Goal: Task Accomplishment & Management: Use online tool/utility

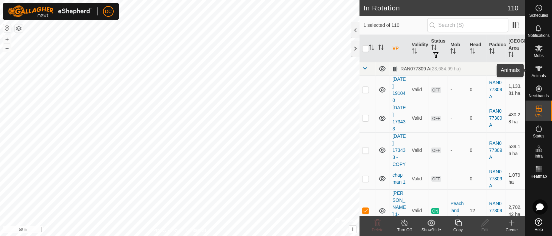
click at [538, 66] on icon at bounding box center [539, 68] width 8 height 8
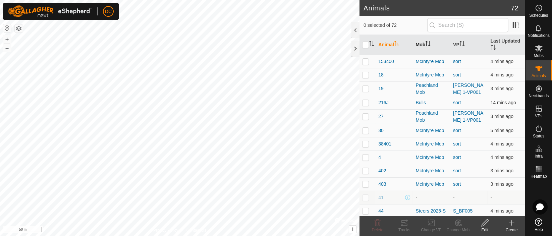
click at [427, 41] on icon "Activate to sort" at bounding box center [427, 43] width 5 height 5
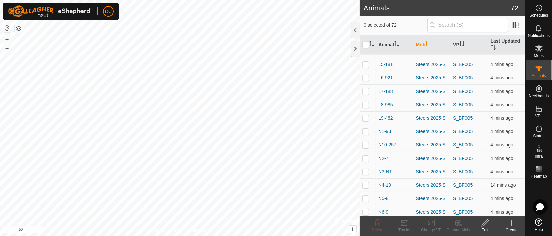
scroll to position [816, 0]
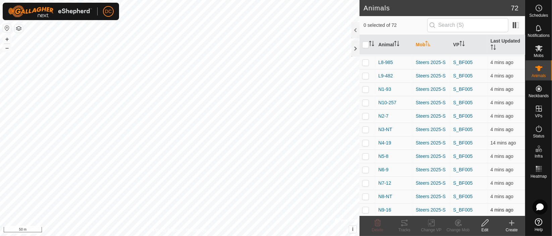
drag, startPoint x: 367, startPoint y: 212, endPoint x: 364, endPoint y: 208, distance: 5.2
click at [364, 208] on p-checkbox at bounding box center [365, 209] width 7 height 5
checkbox input "true"
click at [364, 194] on p-checkbox at bounding box center [365, 196] width 7 height 5
checkbox input "true"
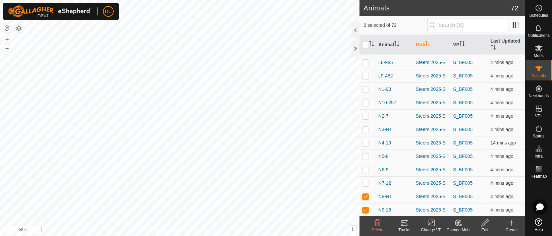
click at [364, 177] on td at bounding box center [368, 182] width 16 height 13
checkbox input "true"
click at [364, 170] on p-checkbox at bounding box center [365, 169] width 7 height 5
checkbox input "true"
click at [365, 156] on p-checkbox at bounding box center [365, 156] width 7 height 5
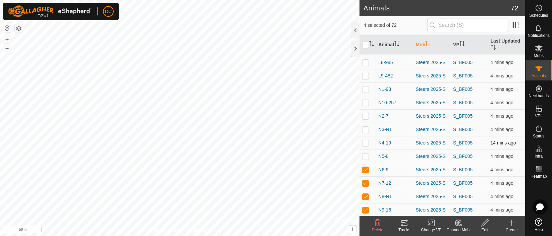
checkbox input "true"
drag, startPoint x: 365, startPoint y: 140, endPoint x: 365, endPoint y: 129, distance: 11.4
click at [365, 140] on p-checkbox at bounding box center [365, 142] width 7 height 5
checkbox input "true"
click at [365, 127] on p-checkbox at bounding box center [365, 129] width 7 height 5
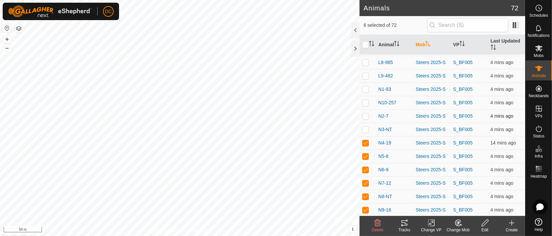
checkbox input "true"
click at [365, 113] on p-checkbox at bounding box center [365, 115] width 7 height 5
checkbox input "true"
click at [366, 101] on p-checkbox at bounding box center [365, 102] width 7 height 5
checkbox input "true"
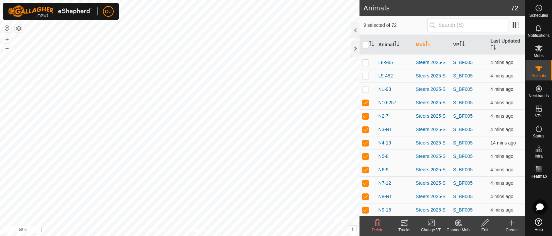
click at [364, 87] on p-checkbox at bounding box center [365, 89] width 7 height 5
checkbox input "true"
click at [403, 222] on icon at bounding box center [405, 223] width 8 height 8
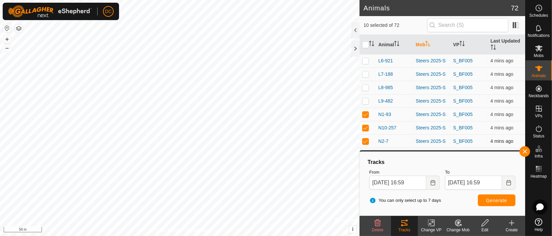
scroll to position [779, 0]
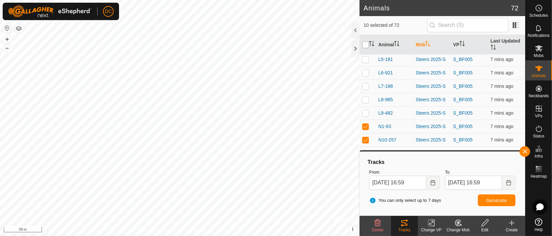
click at [366, 43] on input "checkbox" at bounding box center [365, 45] width 7 height 7
checkbox input "true"
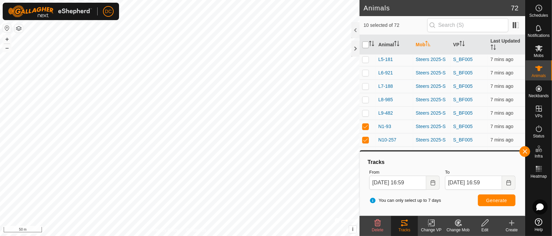
checkbox input "true"
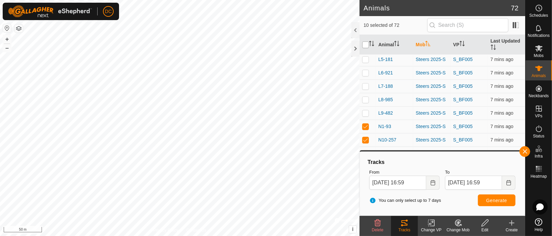
checkbox input "true"
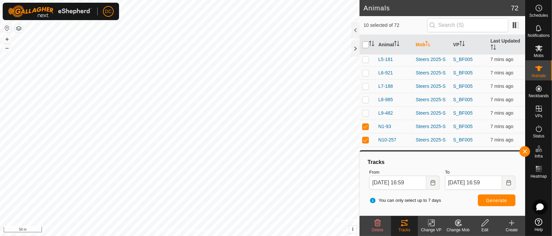
checkbox input "true"
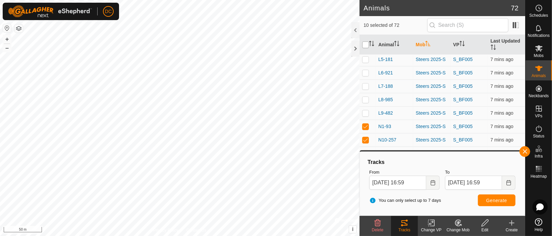
checkbox input "true"
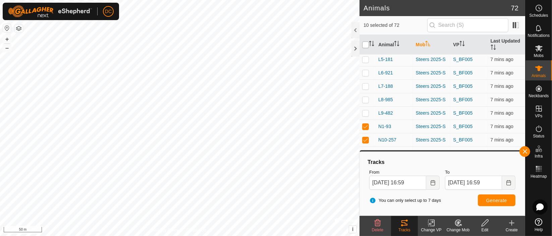
checkbox input "true"
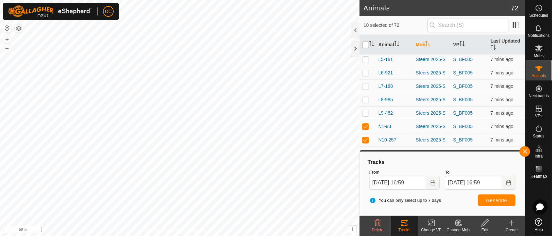
checkbox input "true"
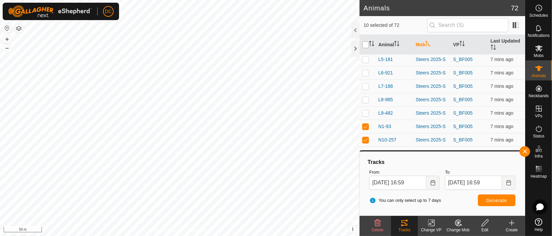
checkbox input "true"
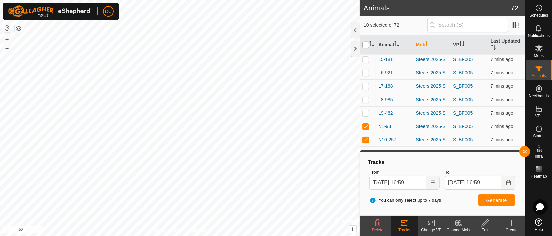
checkbox input "true"
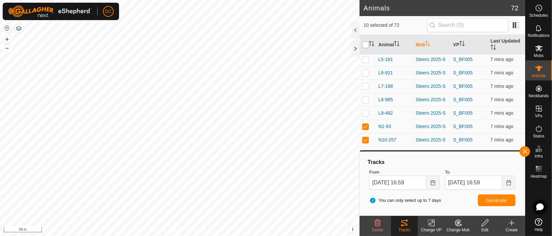
checkbox input "true"
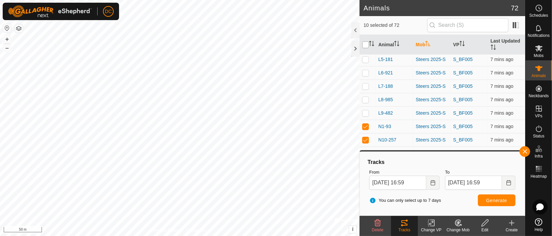
checkbox input "true"
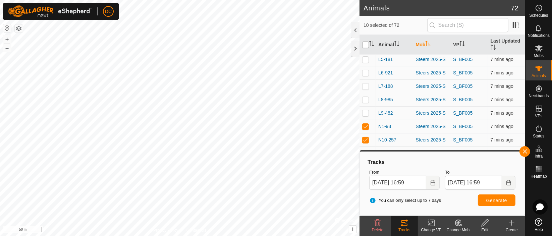
checkbox input "true"
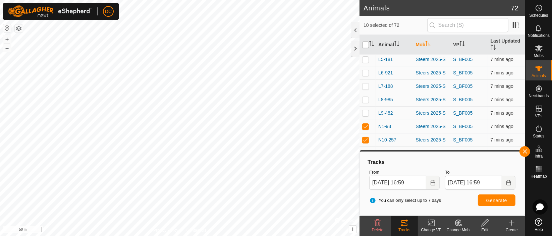
checkbox input "true"
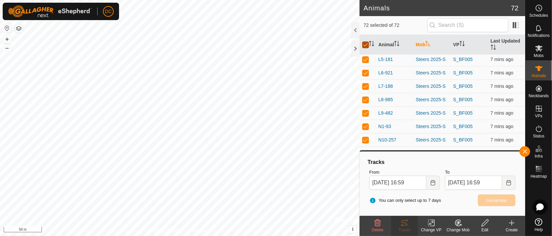
click at [366, 43] on input "checkbox" at bounding box center [365, 45] width 7 height 7
checkbox input "false"
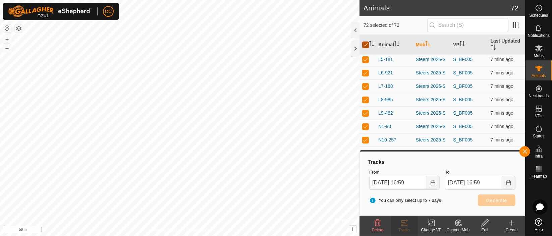
checkbox input "false"
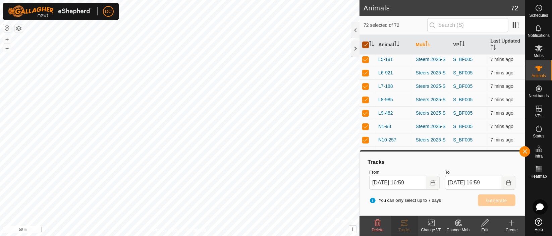
checkbox input "false"
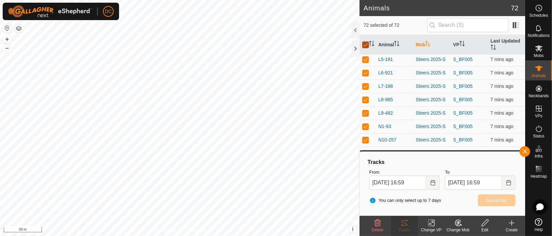
checkbox input "false"
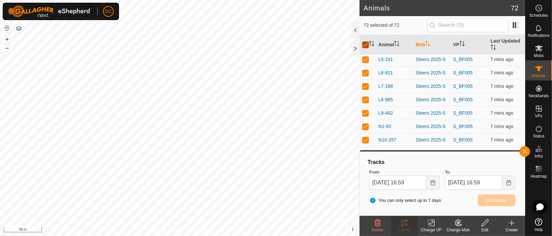
checkbox input "false"
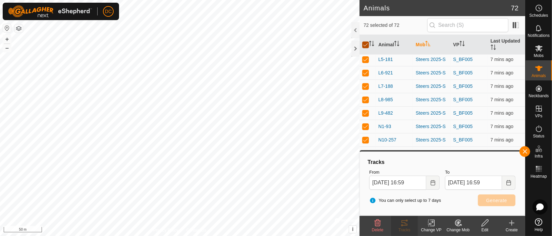
checkbox input "false"
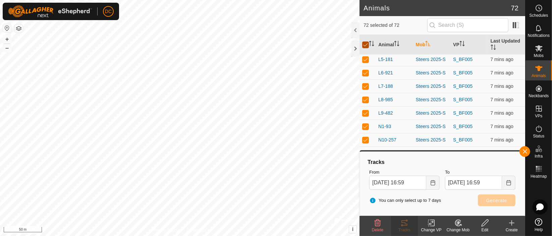
checkbox input "false"
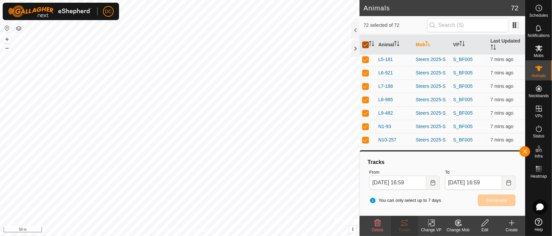
checkbox input "false"
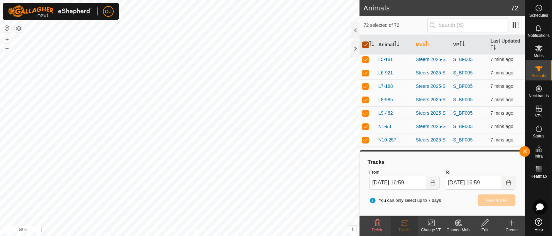
checkbox input "false"
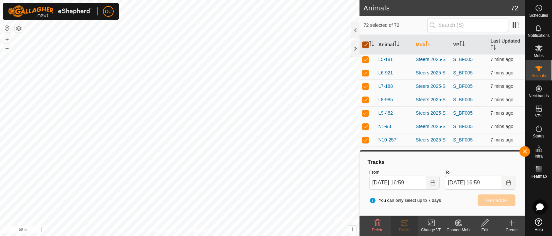
checkbox input "false"
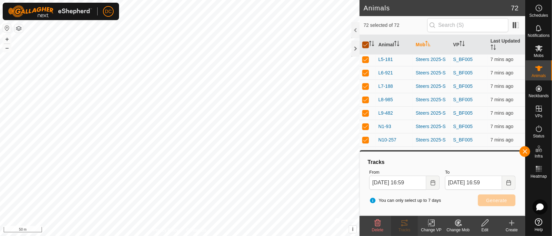
checkbox input "false"
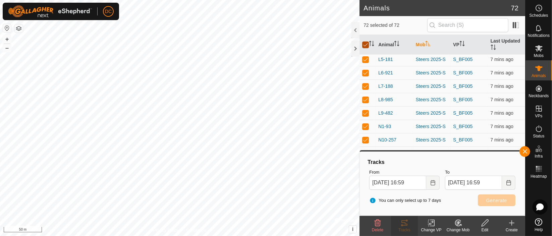
checkbox input "false"
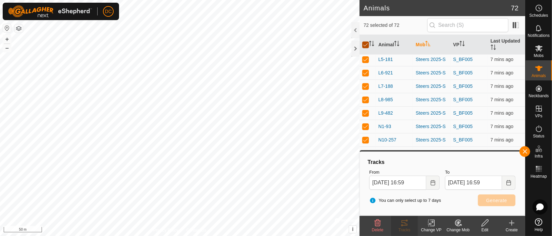
checkbox input "false"
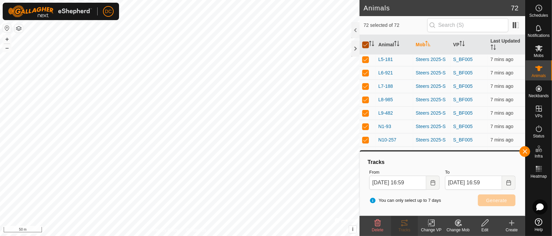
checkbox input "false"
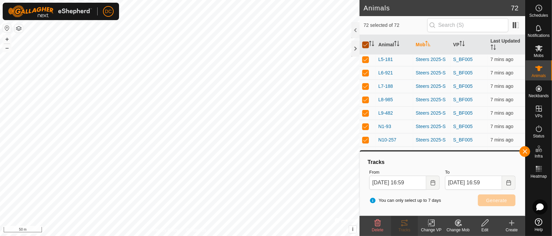
checkbox input "false"
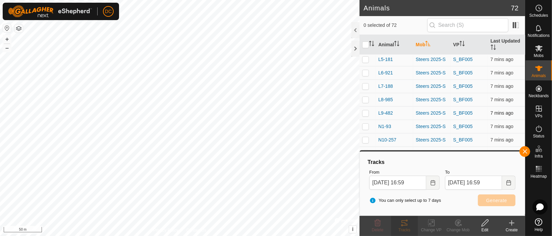
click at [367, 111] on p-checkbox at bounding box center [365, 112] width 7 height 5
checkbox input "true"
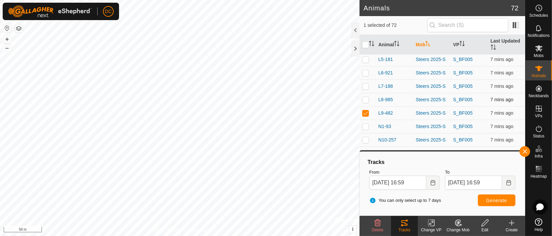
click at [364, 98] on p-checkbox at bounding box center [365, 99] width 7 height 5
checkbox input "true"
click at [365, 84] on p-checkbox at bounding box center [365, 86] width 7 height 5
checkbox input "true"
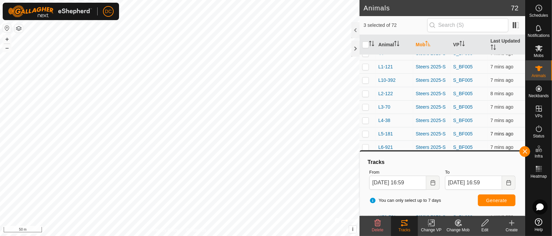
scroll to position [742, 0]
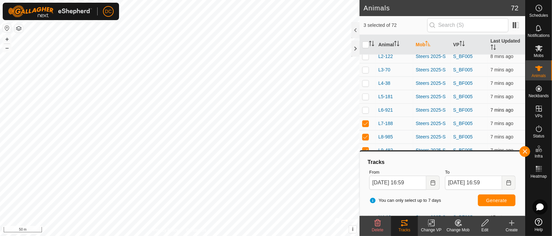
click at [365, 111] on p-checkbox at bounding box center [365, 109] width 7 height 5
checkbox input "true"
click at [368, 95] on p-checkbox at bounding box center [365, 96] width 7 height 5
checkbox input "true"
drag, startPoint x: 366, startPoint y: 84, endPoint x: 366, endPoint y: 80, distance: 4.4
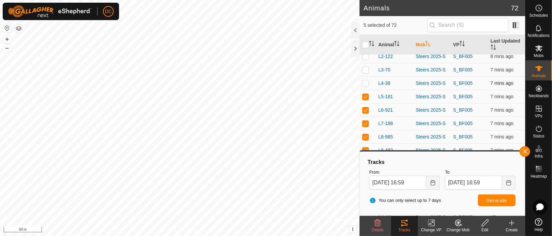
click at [366, 83] on p-checkbox at bounding box center [365, 83] width 7 height 5
checkbox input "true"
click at [367, 68] on p-checkbox at bounding box center [365, 69] width 7 height 5
checkbox input "true"
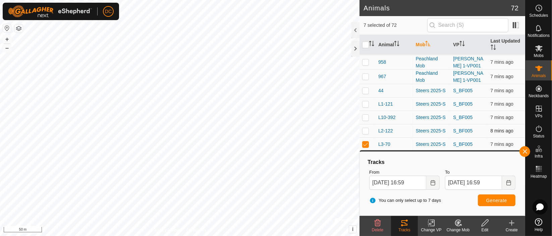
click at [364, 128] on p-checkbox at bounding box center [365, 130] width 7 height 5
checkbox input "true"
click at [365, 115] on p-checkbox at bounding box center [365, 117] width 7 height 5
checkbox input "true"
click at [365, 102] on p-checkbox at bounding box center [365, 103] width 7 height 5
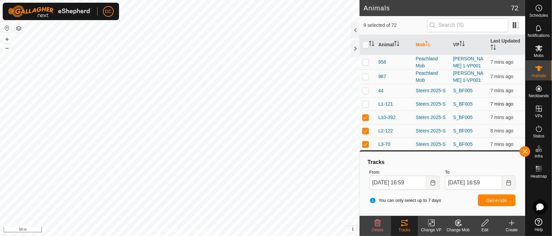
checkbox input "true"
click at [367, 88] on p-checkbox at bounding box center [365, 90] width 7 height 5
click at [366, 89] on p-checkbox at bounding box center [365, 90] width 7 height 5
checkbox input "false"
click at [495, 199] on span "Generate" at bounding box center [497, 200] width 21 height 5
